Goal: Task Accomplishment & Management: Complete application form

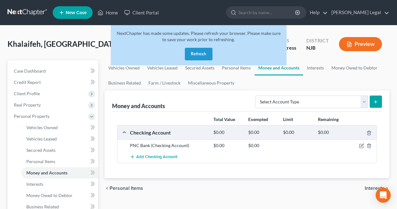
scroll to position [31, 0]
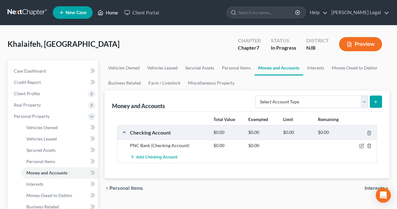
click at [100, 10] on icon at bounding box center [101, 13] width 6 height 8
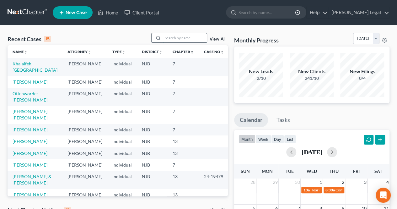
click at [196, 40] on input "search" at bounding box center [185, 37] width 44 height 9
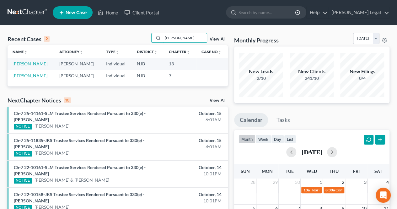
type input "DAYSI"
click at [33, 63] on link "Jimenez, Daysi" at bounding box center [30, 63] width 35 height 5
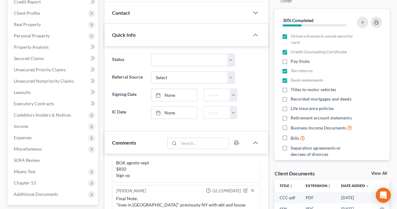
scroll to position [94, 0]
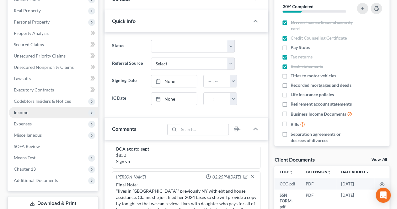
click at [61, 115] on span "Income" at bounding box center [53, 112] width 89 height 11
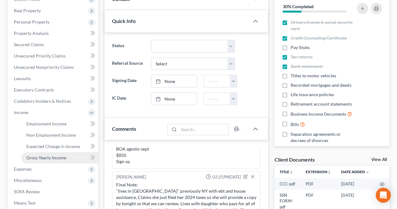
click at [48, 155] on span "Gross Yearly Income" at bounding box center [46, 157] width 40 height 5
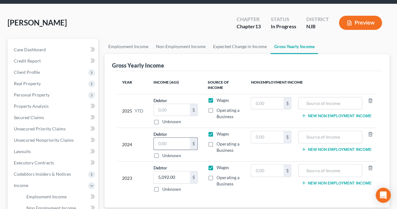
scroll to position [31, 0]
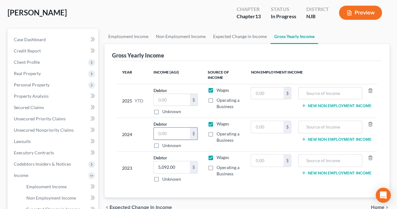
paste input "3,570"
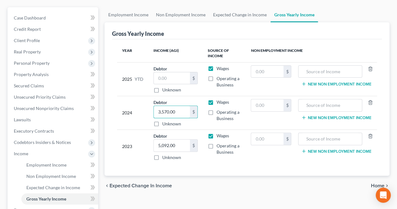
scroll to position [63, 0]
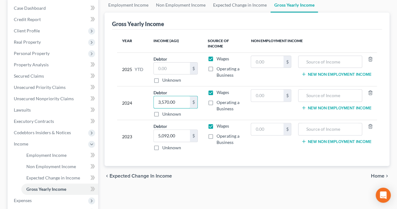
type input "3,570.00"
click at [373, 174] on span "Home" at bounding box center [377, 175] width 13 height 5
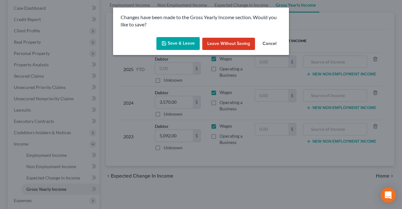
click at [187, 44] on button "Save & Leave" at bounding box center [177, 43] width 43 height 13
